Goal: Check status: Check status

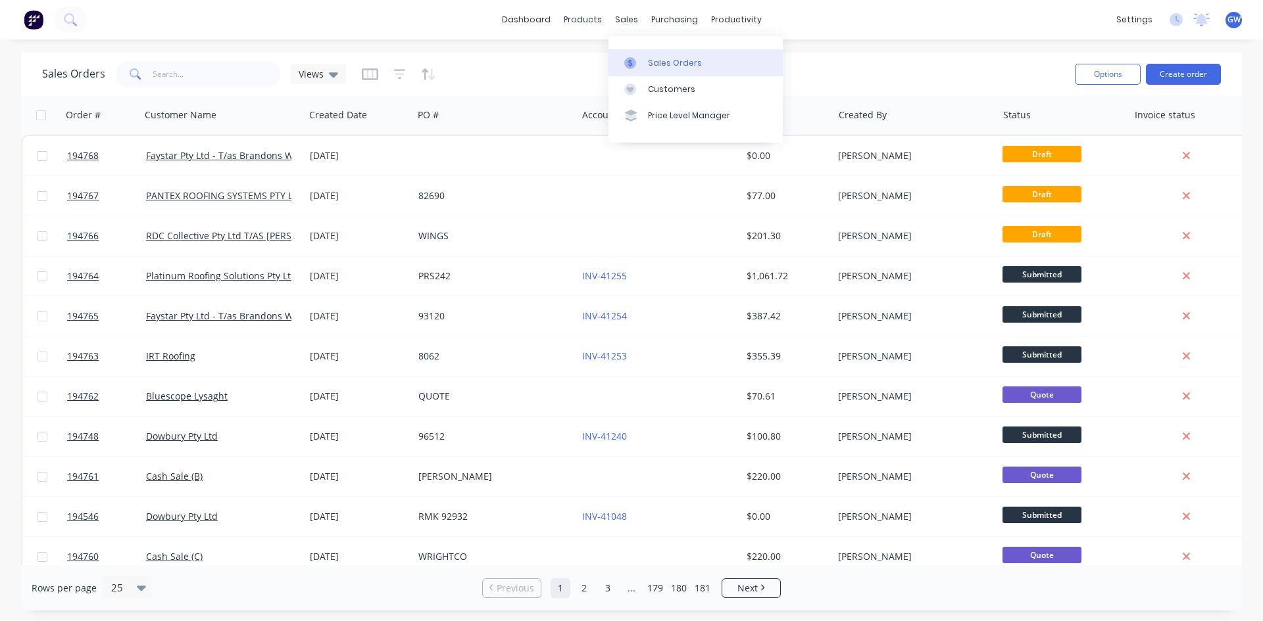
click at [669, 72] on link "Sales Orders" at bounding box center [695, 62] width 174 height 26
click at [184, 72] on input "text" at bounding box center [217, 74] width 128 height 26
type input "35407"
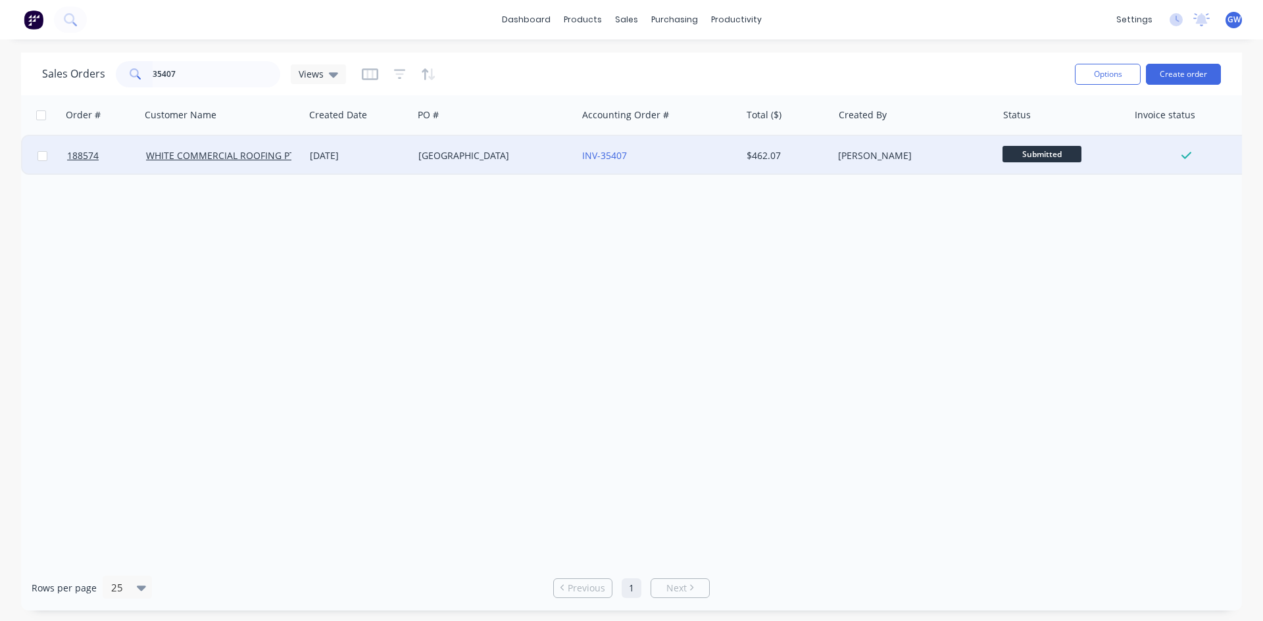
click at [874, 156] on div "[PERSON_NAME]" at bounding box center [911, 155] width 146 height 13
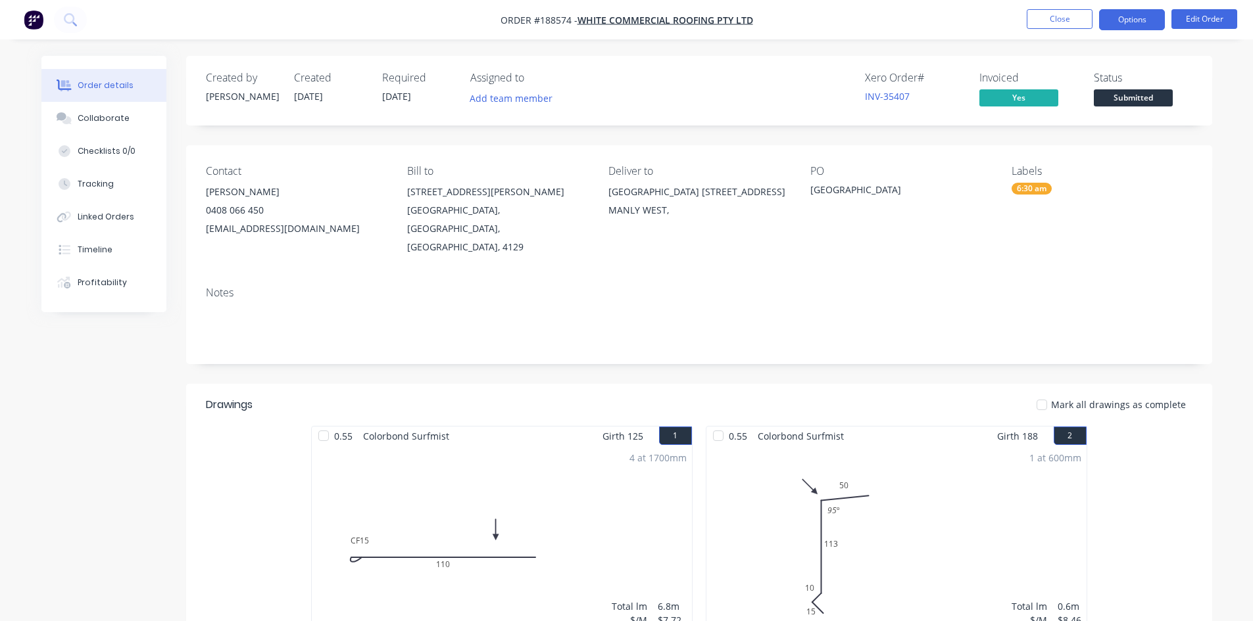
click at [1153, 24] on button "Options" at bounding box center [1132, 19] width 66 height 21
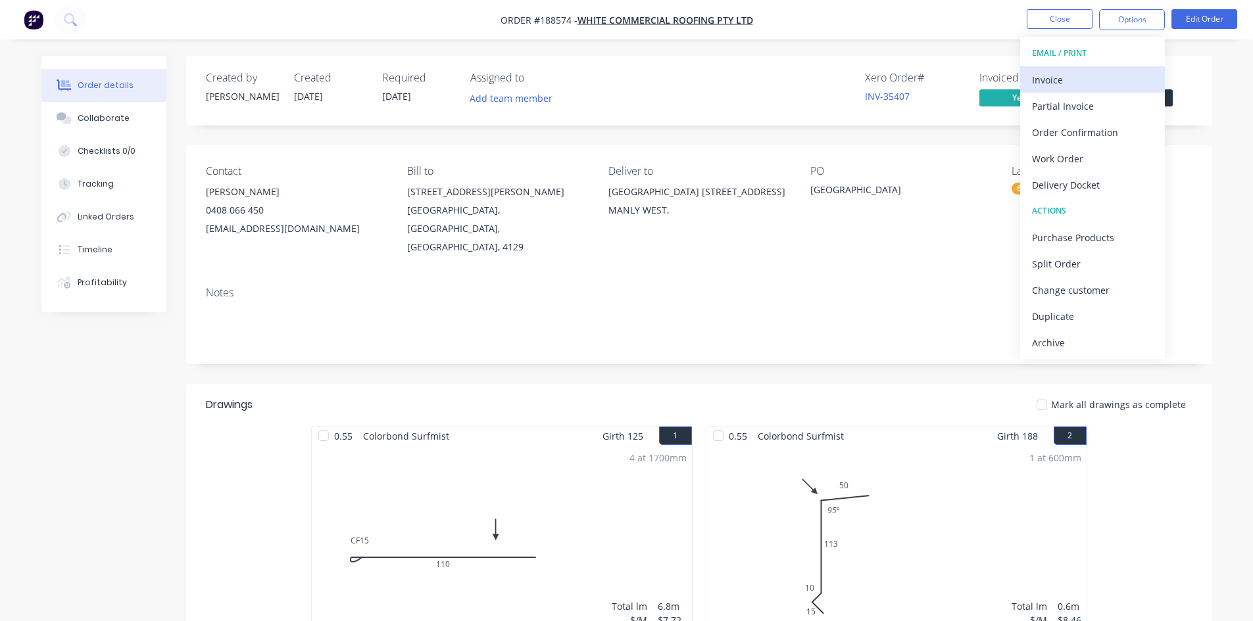
click at [1098, 77] on div "Invoice" at bounding box center [1092, 79] width 121 height 19
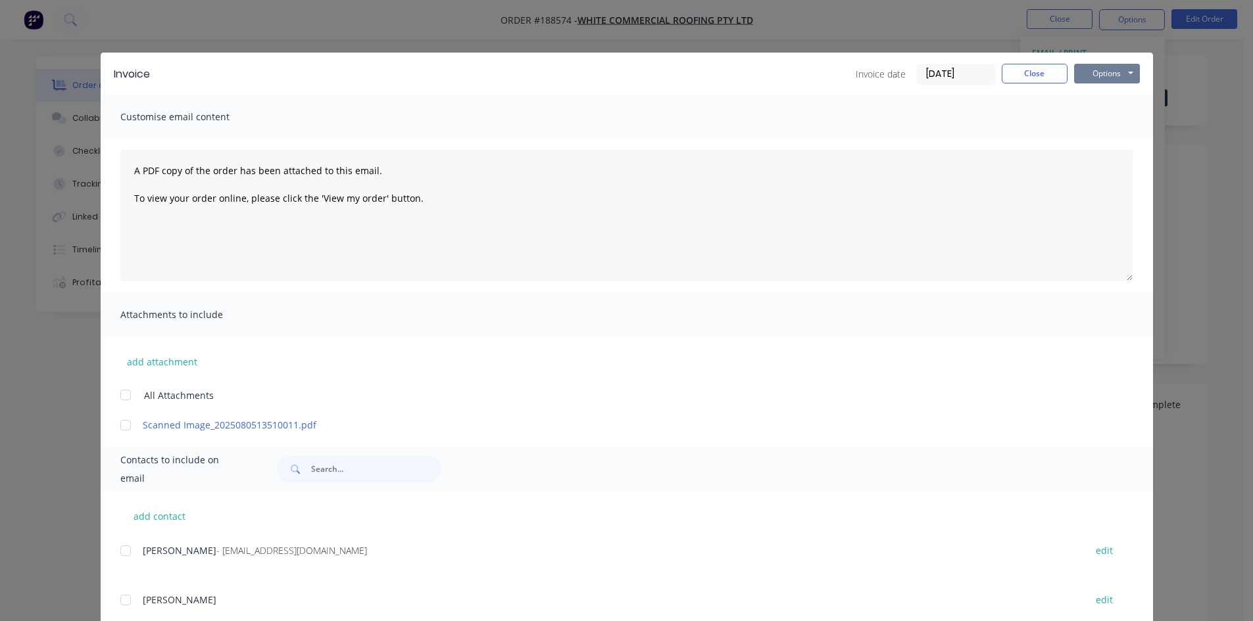
click at [1094, 70] on button "Options" at bounding box center [1107, 74] width 66 height 20
click at [1088, 105] on button "Preview" at bounding box center [1116, 97] width 84 height 22
click at [1037, 70] on button "Close" at bounding box center [1035, 74] width 66 height 20
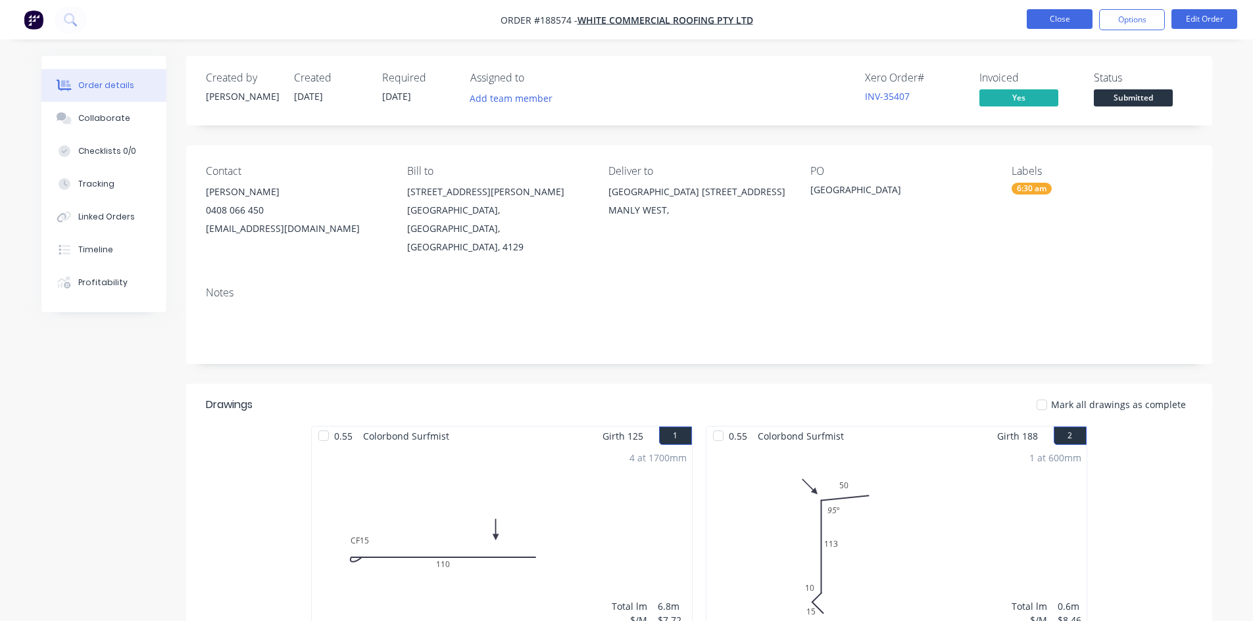
click at [1061, 22] on button "Close" at bounding box center [1060, 19] width 66 height 20
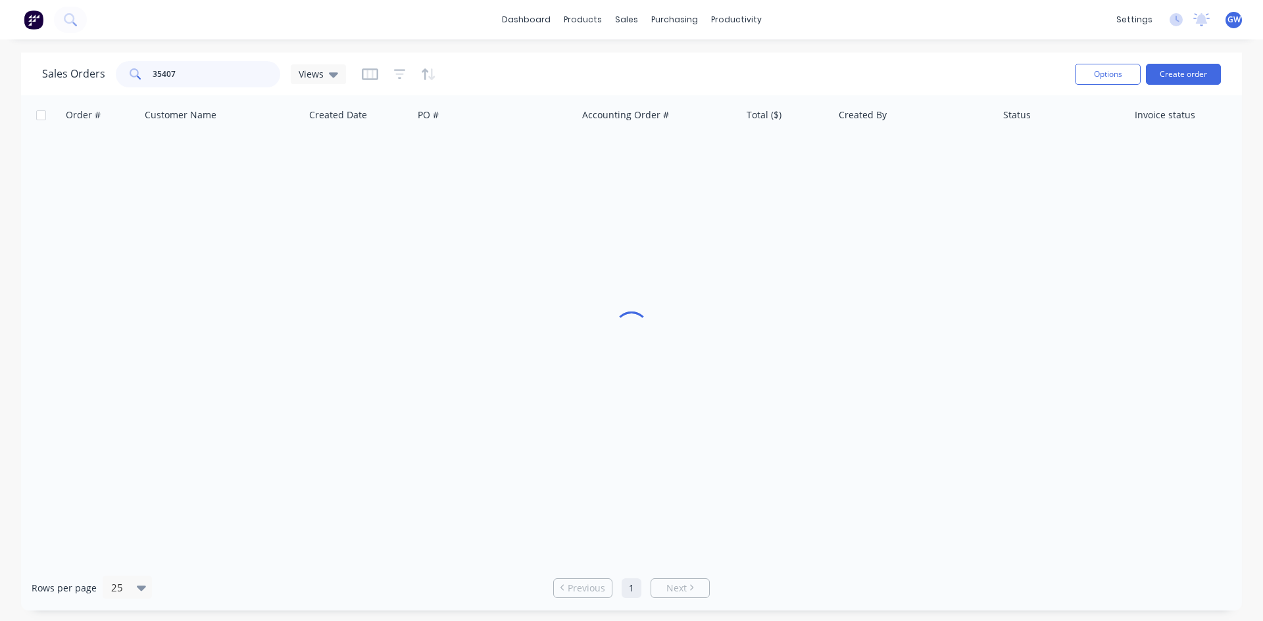
drag, startPoint x: 221, startPoint y: 78, endPoint x: 87, endPoint y: 72, distance: 133.6
click at [87, 72] on div "Sales Orders 35407 Views" at bounding box center [194, 74] width 304 height 26
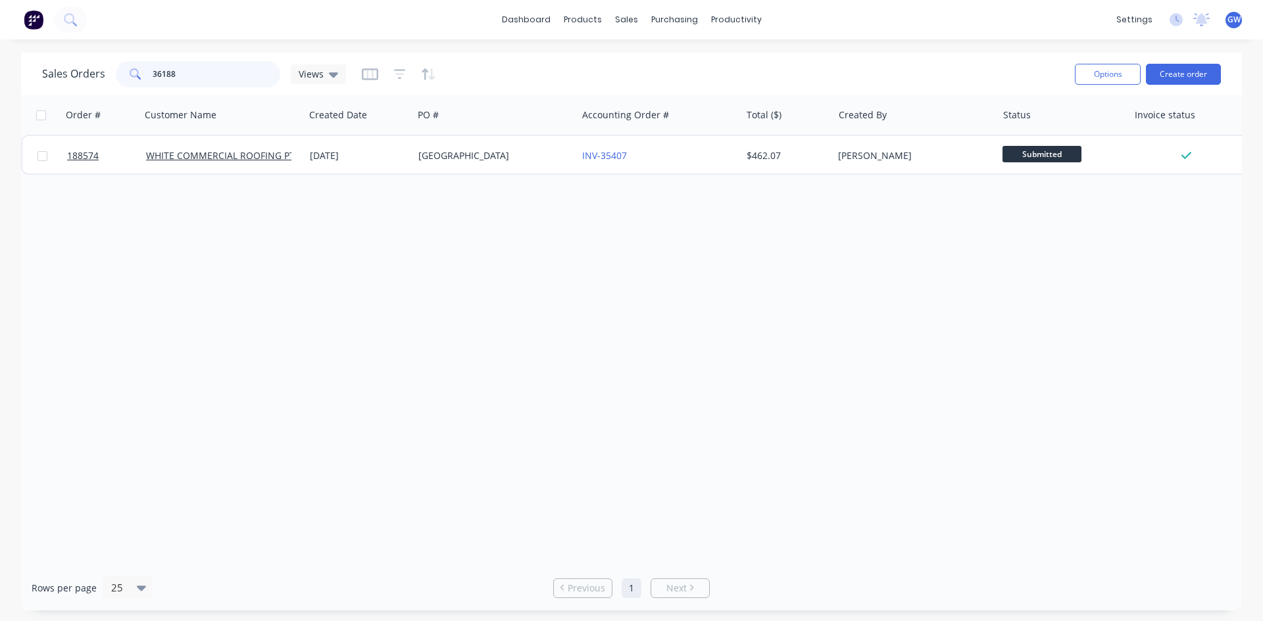
type input "36188"
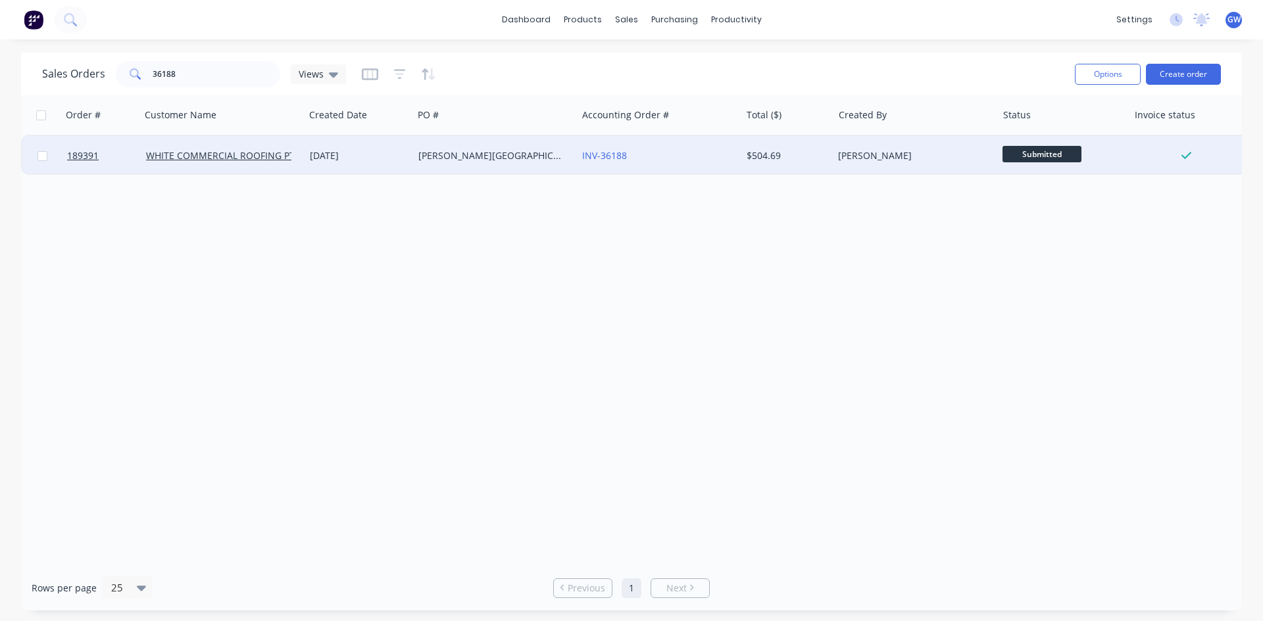
click at [742, 157] on div "$504.69" at bounding box center [787, 155] width 92 height 39
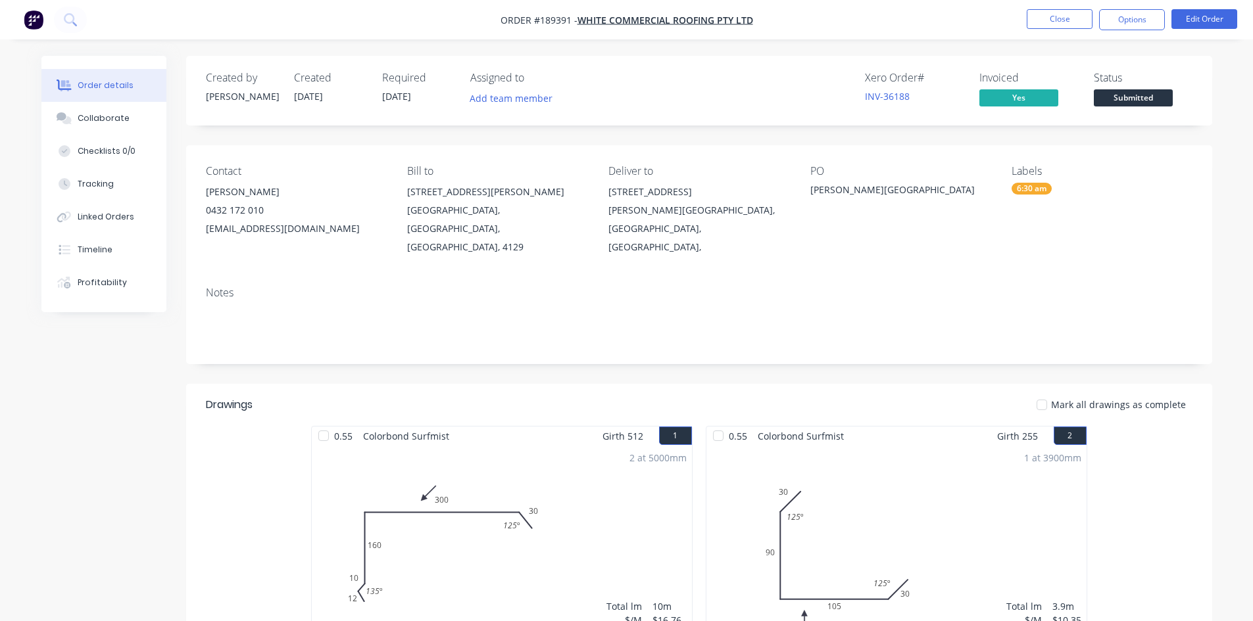
click at [1111, 16] on button "Options" at bounding box center [1132, 19] width 66 height 21
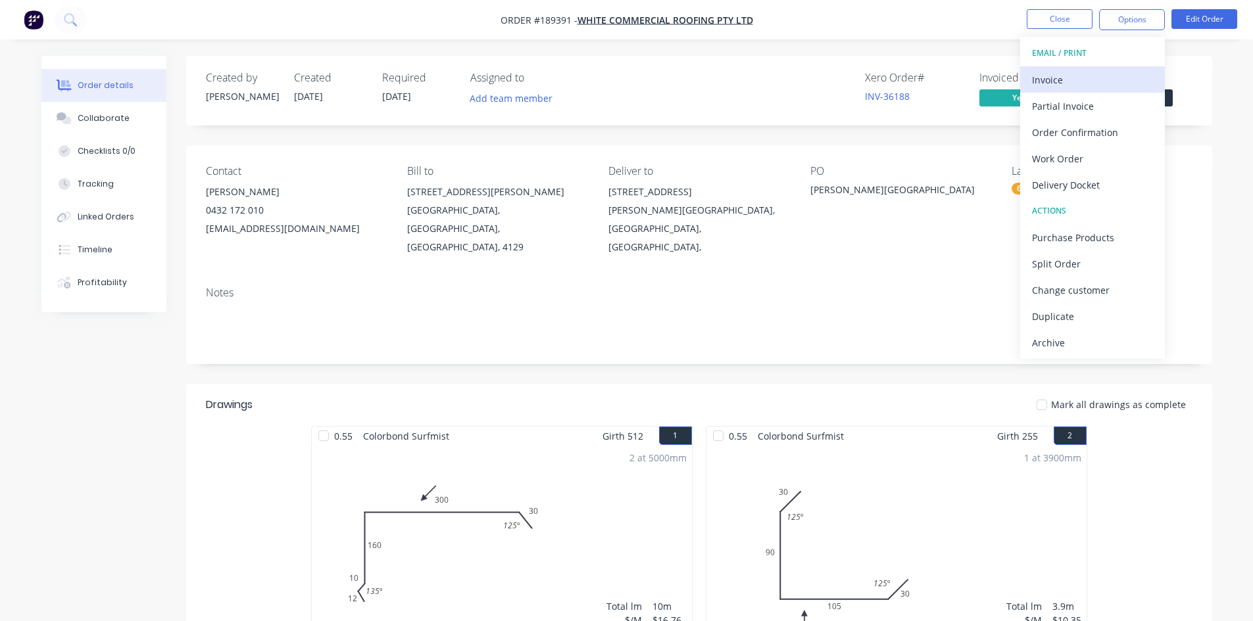
click at [1106, 76] on div "Invoice" at bounding box center [1092, 79] width 121 height 19
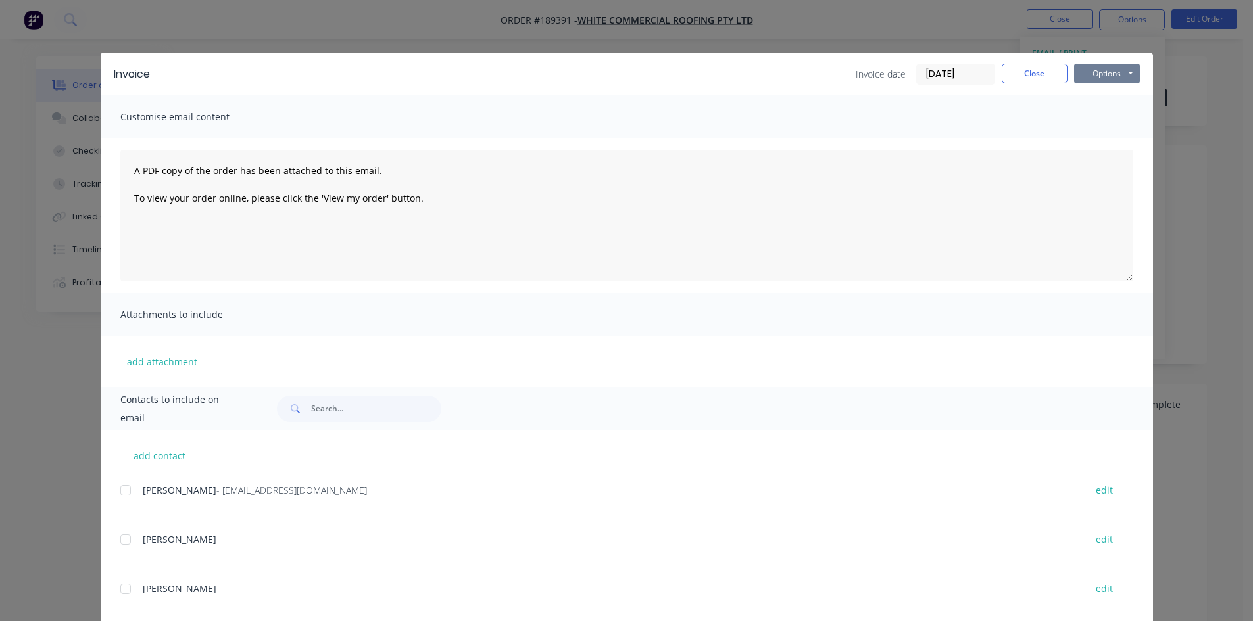
click at [1108, 74] on button "Options" at bounding box center [1107, 74] width 66 height 20
click at [1107, 93] on button "Preview" at bounding box center [1116, 97] width 84 height 22
click at [992, 79] on div "Invoice date [DATE] Close Options Preview Print Email" at bounding box center [998, 74] width 284 height 21
click at [1060, 19] on div "Invoice Invoice date [DATE] Close Options Preview Print Email Customise email c…" at bounding box center [626, 310] width 1253 height 621
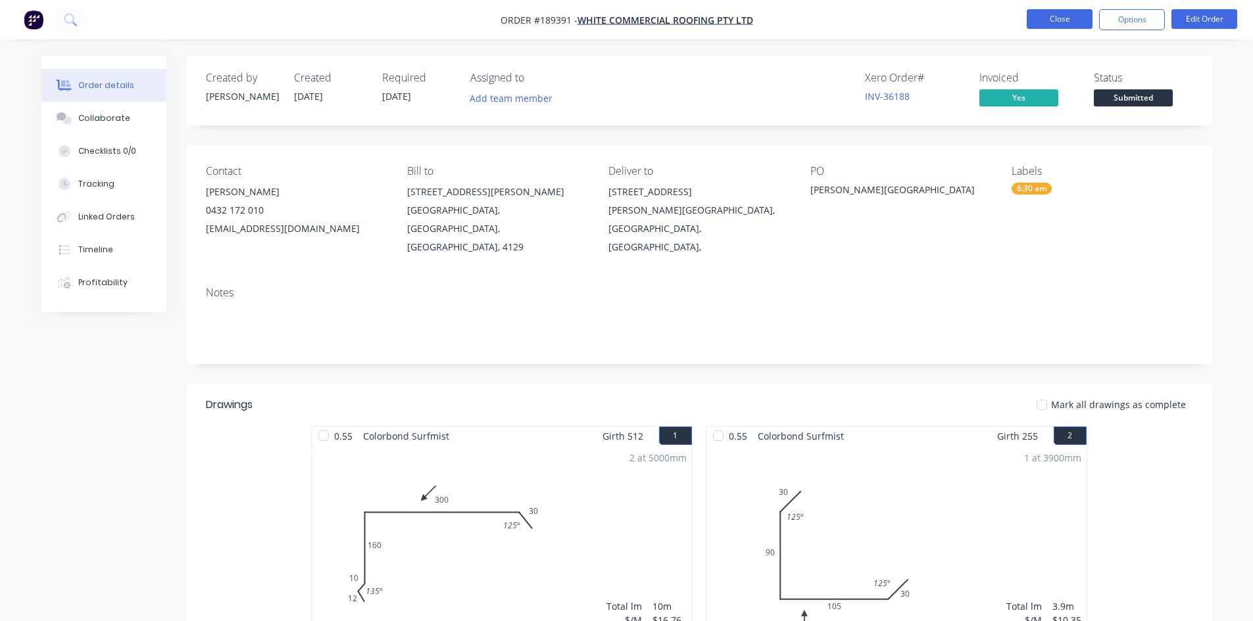
click at [1060, 19] on button "Close" at bounding box center [1060, 19] width 66 height 20
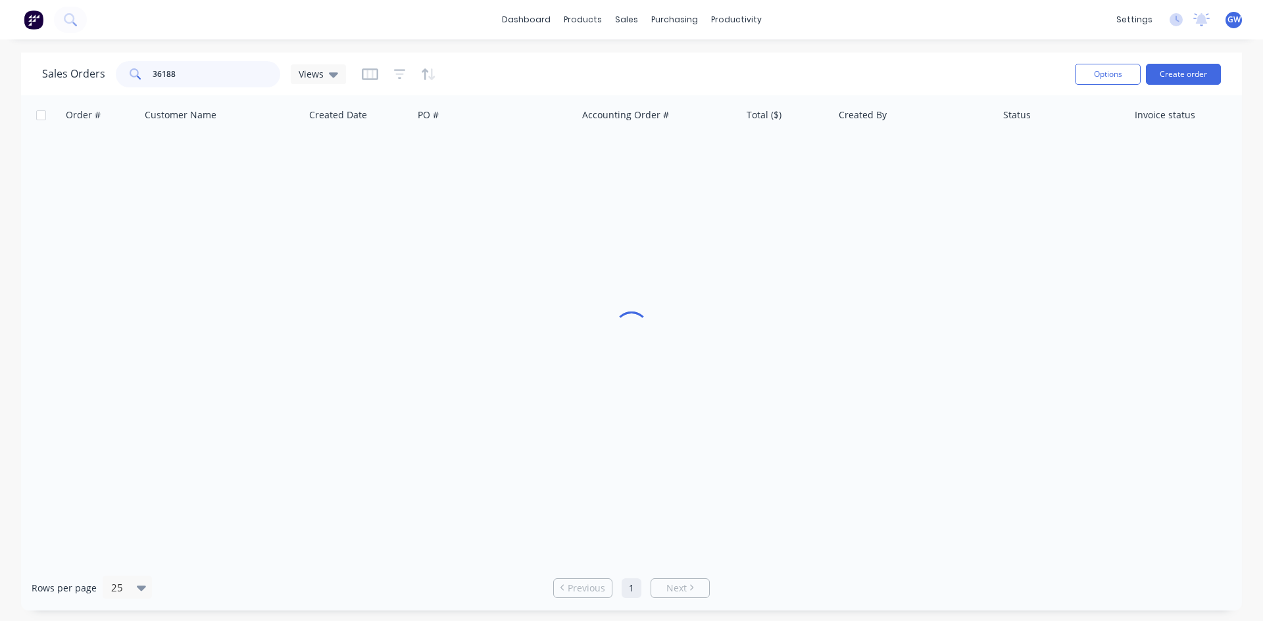
drag, startPoint x: 205, startPoint y: 70, endPoint x: 94, endPoint y: 62, distance: 110.8
click at [94, 62] on div "Sales Orders 36188 Views" at bounding box center [194, 74] width 304 height 26
type input "36590"
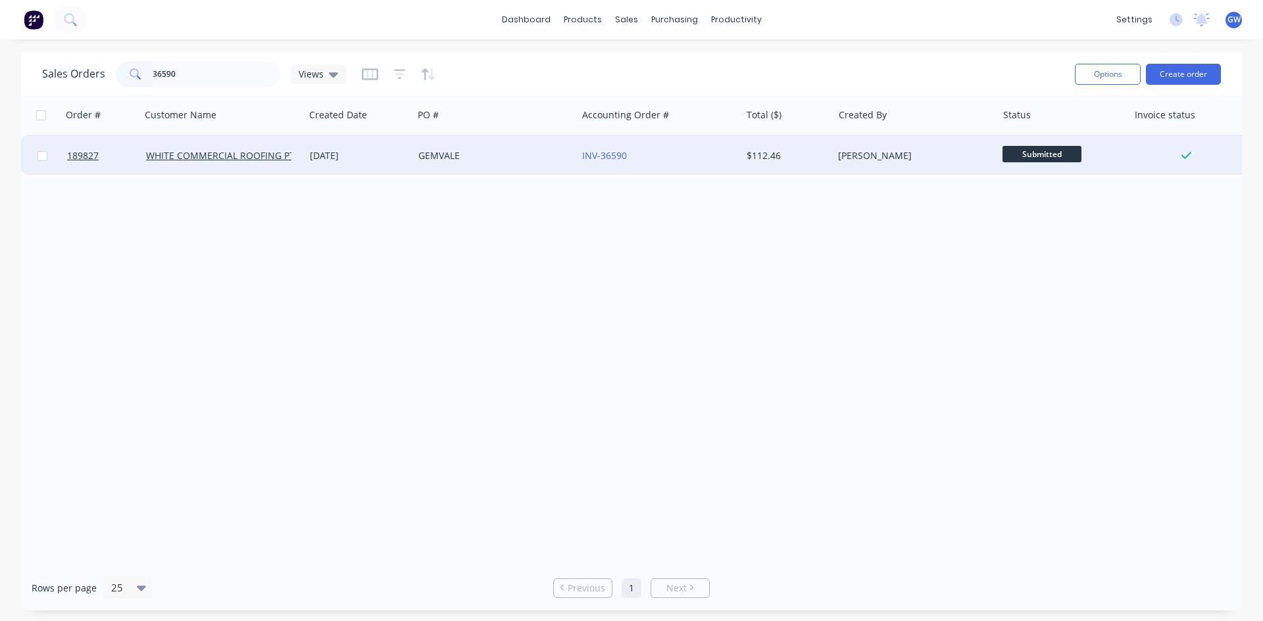
click at [811, 148] on div "$112.46" at bounding box center [787, 155] width 92 height 39
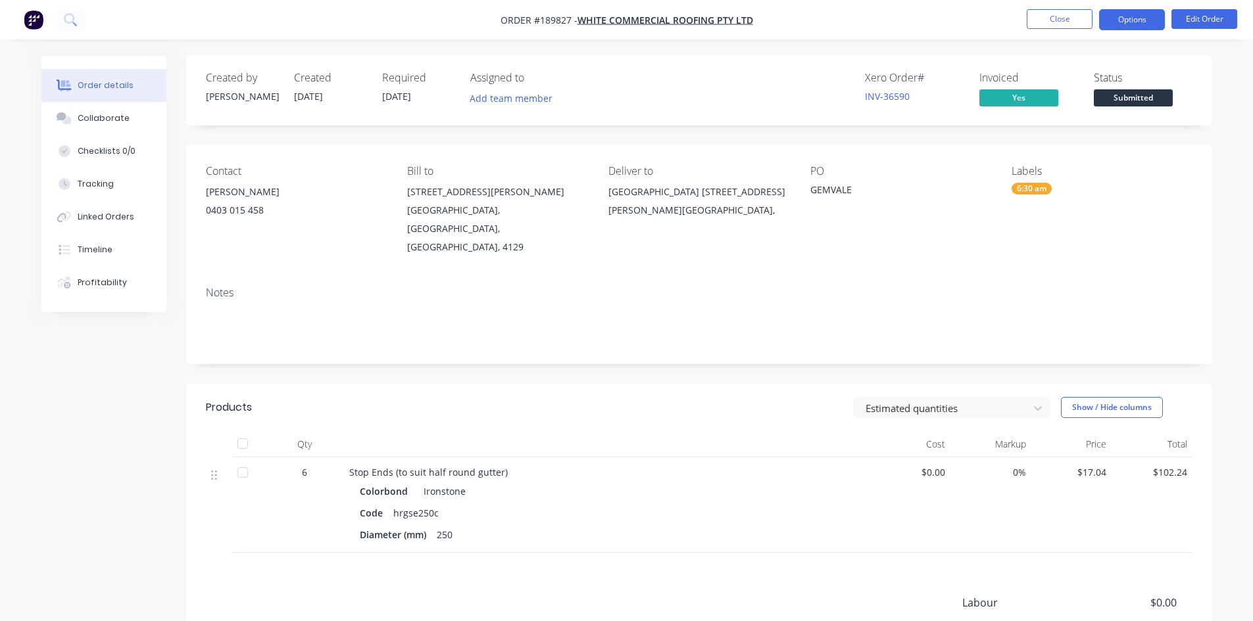
click at [1127, 16] on button "Options" at bounding box center [1132, 19] width 66 height 21
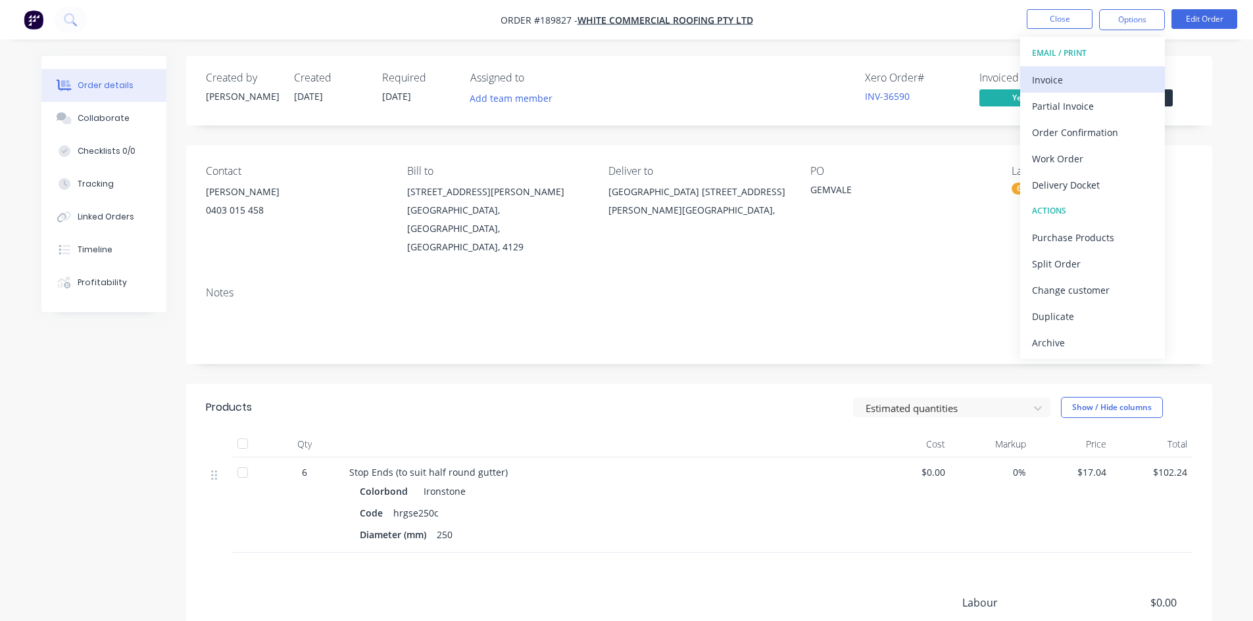
click at [1098, 68] on button "Invoice" at bounding box center [1092, 79] width 145 height 26
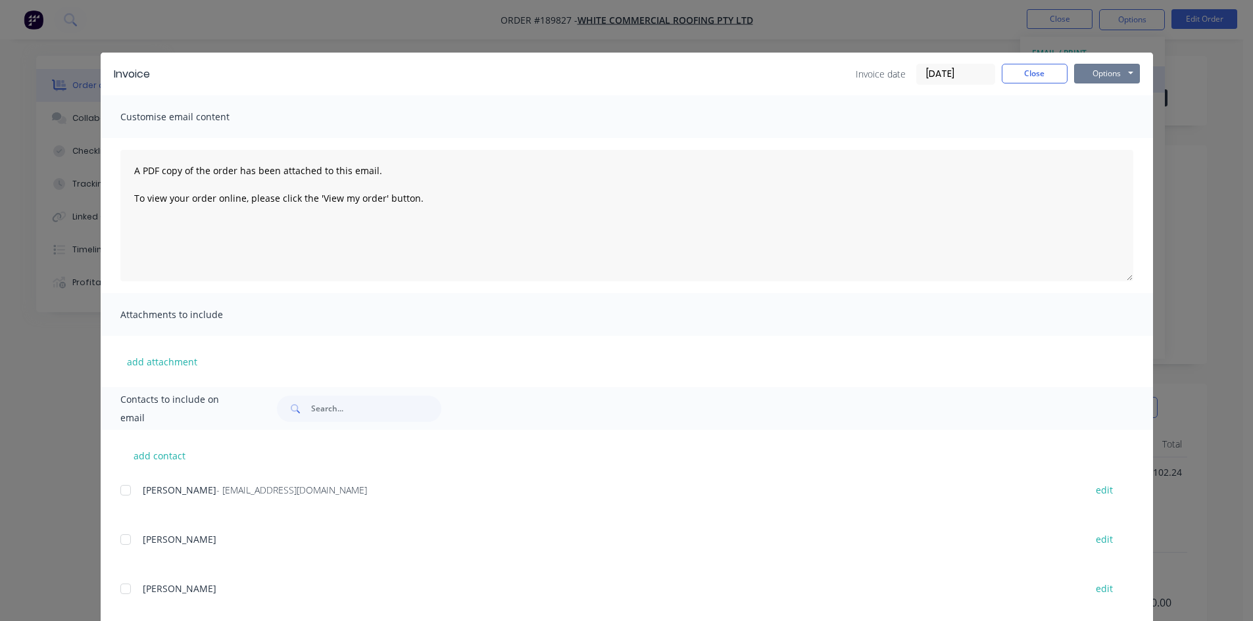
click at [1098, 68] on button "Options" at bounding box center [1107, 74] width 66 height 20
click at [1107, 101] on button "Preview" at bounding box center [1116, 97] width 84 height 22
click at [1029, 81] on button "Close" at bounding box center [1035, 74] width 66 height 20
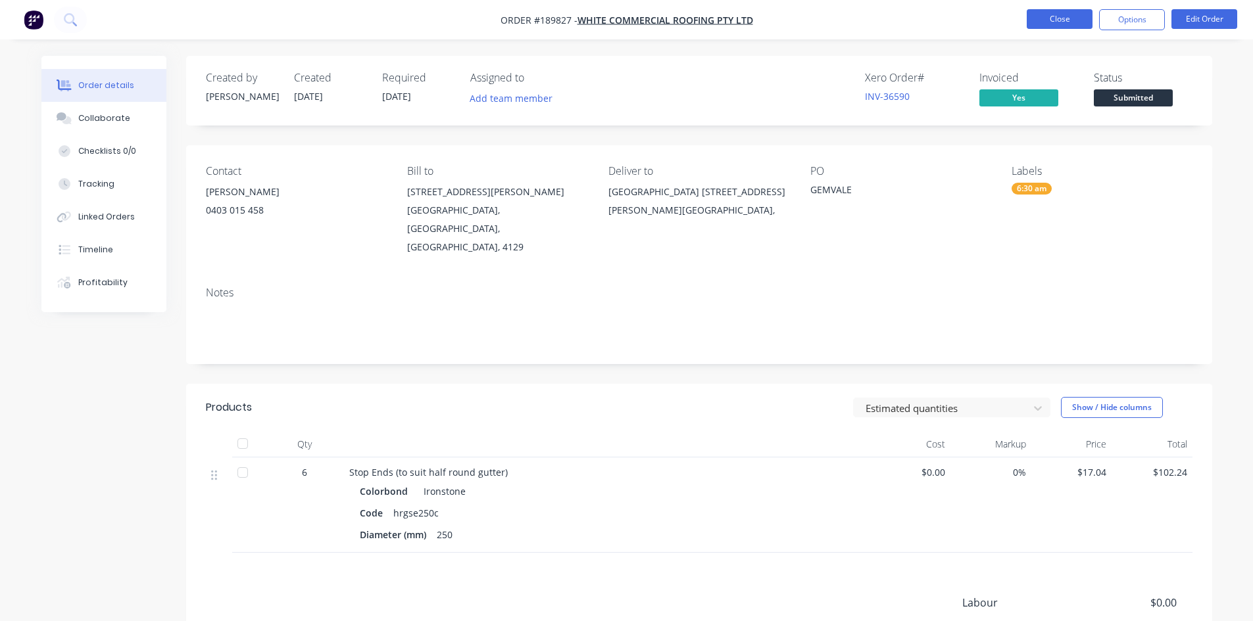
click at [1041, 18] on button "Close" at bounding box center [1060, 19] width 66 height 20
